Goal: Information Seeking & Learning: Learn about a topic

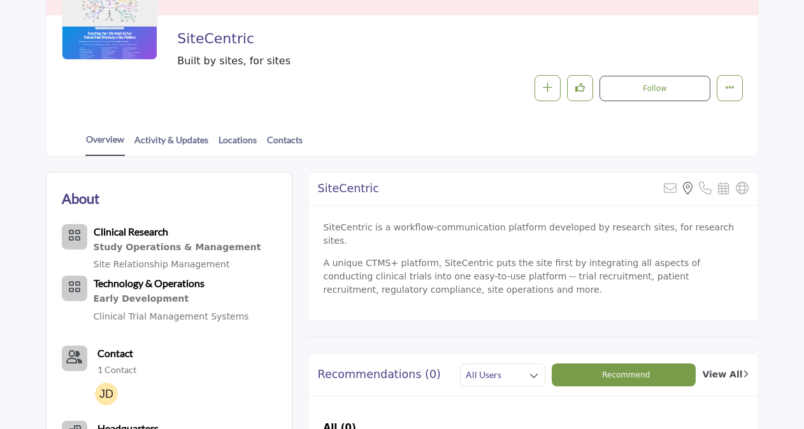
scroll to position [314, 0]
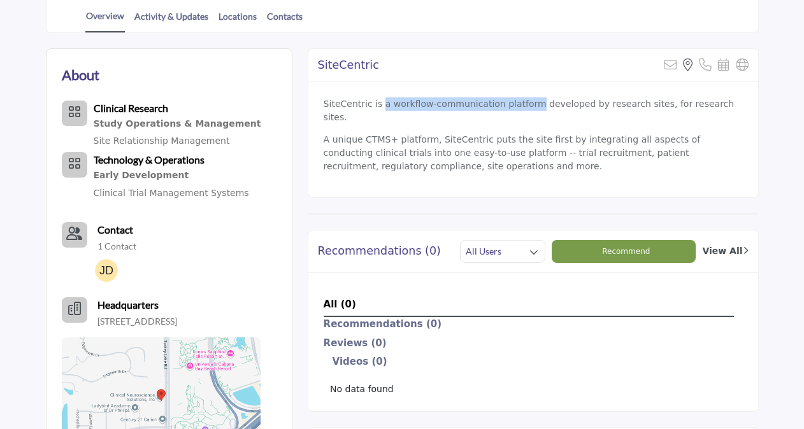
drag, startPoint x: 377, startPoint y: 104, endPoint x: 519, endPoint y: 102, distance: 142.0
click at [519, 102] on p "SiteCentric is a workflow-communication platform developed by research sites, f…" at bounding box center [533, 110] width 419 height 27
copy p "a workflow-communication platform"
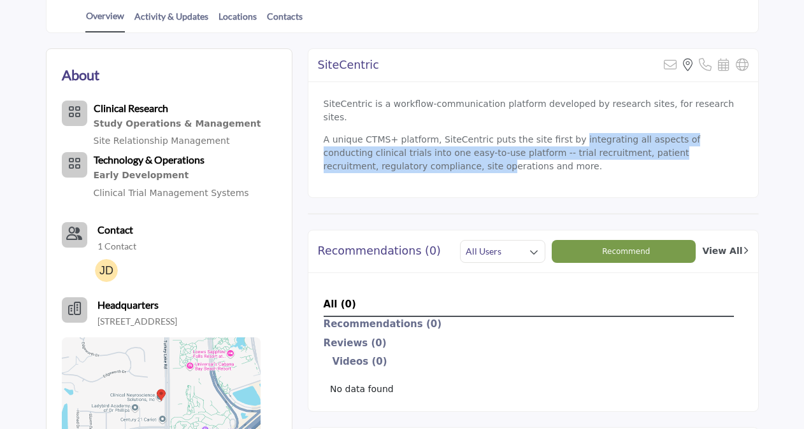
drag, startPoint x: 554, startPoint y: 126, endPoint x: 332, endPoint y: 148, distance: 223.3
click at [332, 148] on p "A unique CTMS+ platform, SiteCentric puts the site first by integrating all asp…" at bounding box center [533, 153] width 419 height 40
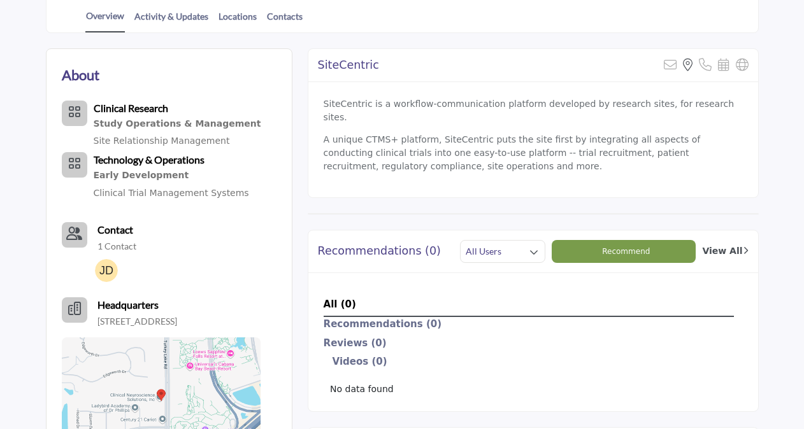
click at [609, 154] on p "A unique CTMS+ platform, SiteCentric puts the site first by integrating all asp…" at bounding box center [533, 153] width 419 height 40
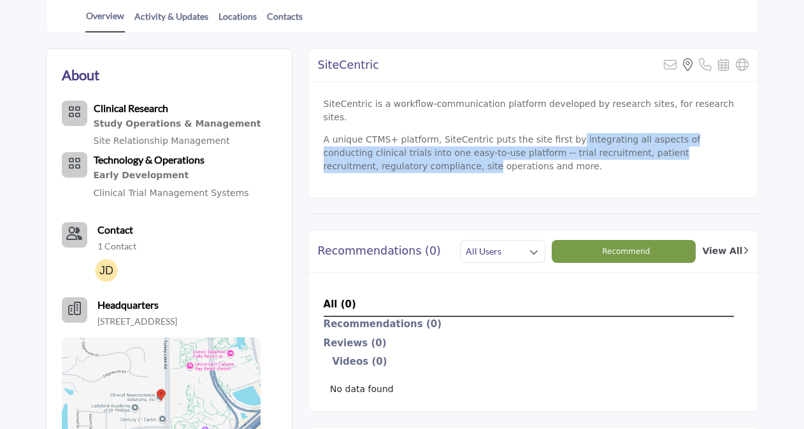
drag, startPoint x: 553, startPoint y: 127, endPoint x: 729, endPoint y: 136, distance: 176.0
click at [729, 136] on p "A unique CTMS+ platform, SiteCentric puts the site first by integrating all asp…" at bounding box center [533, 153] width 419 height 40
copy p "integrating all aspects of conducting clinical trials into one easy-to-use plat…"
